Goal: Transaction & Acquisition: Purchase product/service

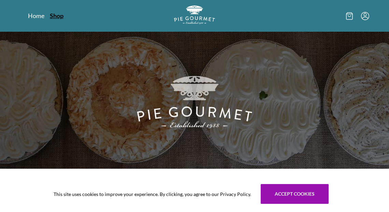
click at [60, 14] on link "Shop" at bounding box center [57, 16] width 14 height 8
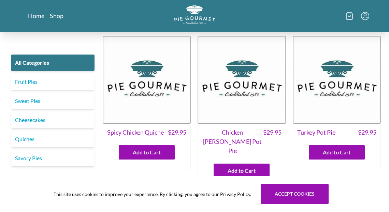
click at [308, 108] on img at bounding box center [336, 80] width 88 height 88
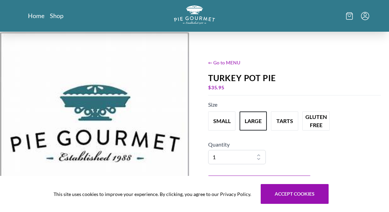
click at [234, 62] on span "← Go to MENU" at bounding box center [294, 62] width 172 height 7
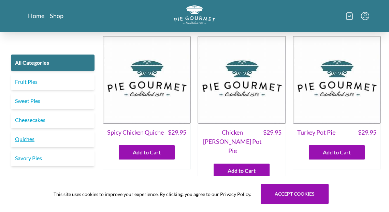
click at [18, 139] on link "Quiches" at bounding box center [53, 139] width 84 height 16
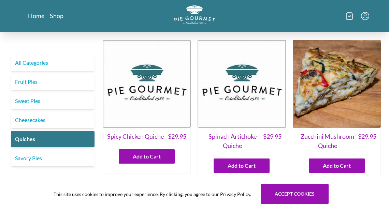
click at [212, 99] on img at bounding box center [241, 84] width 88 height 88
click at [364, 78] on img at bounding box center [336, 84] width 88 height 88
